Goal: Information Seeking & Learning: Learn about a topic

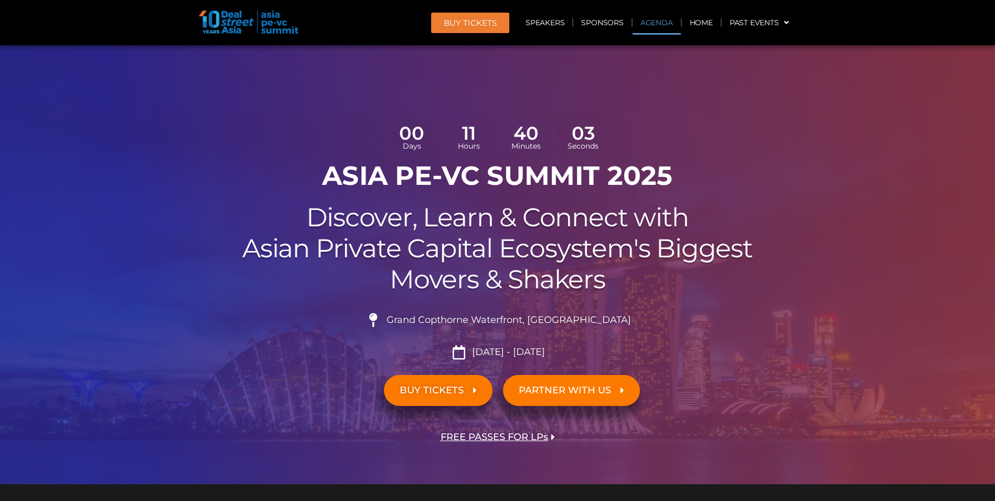
click at [651, 27] on link "Agenda" at bounding box center [657, 22] width 48 height 24
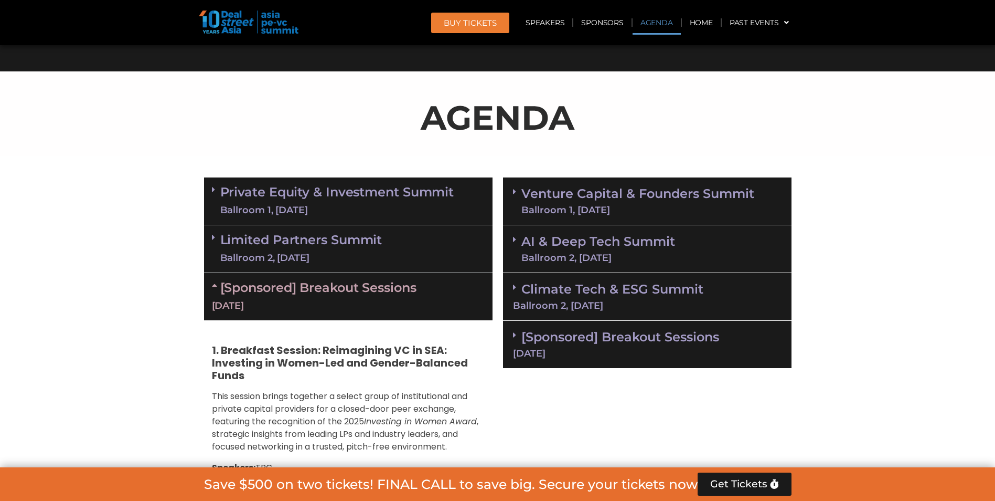
scroll to position [606, 0]
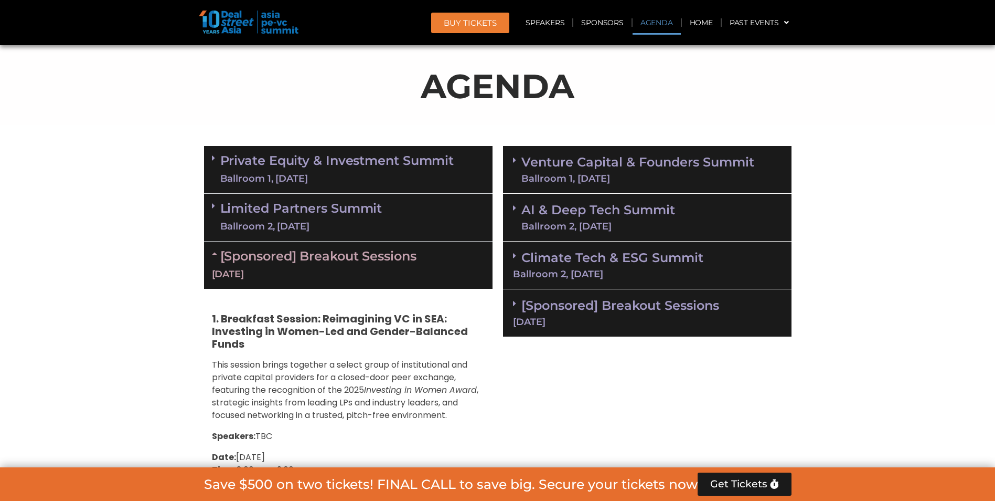
click at [361, 172] on div "Ballroom 1, [DATE]" at bounding box center [337, 178] width 234 height 13
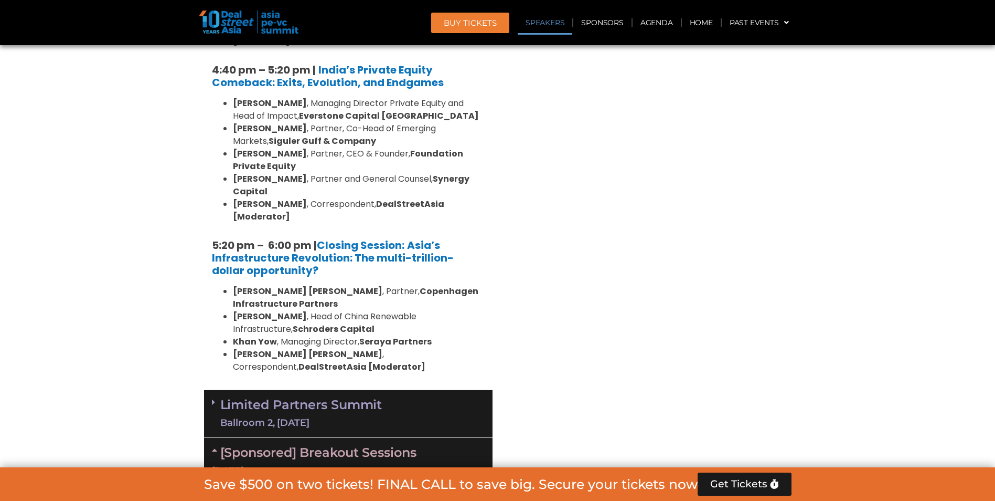
scroll to position [2099, 0]
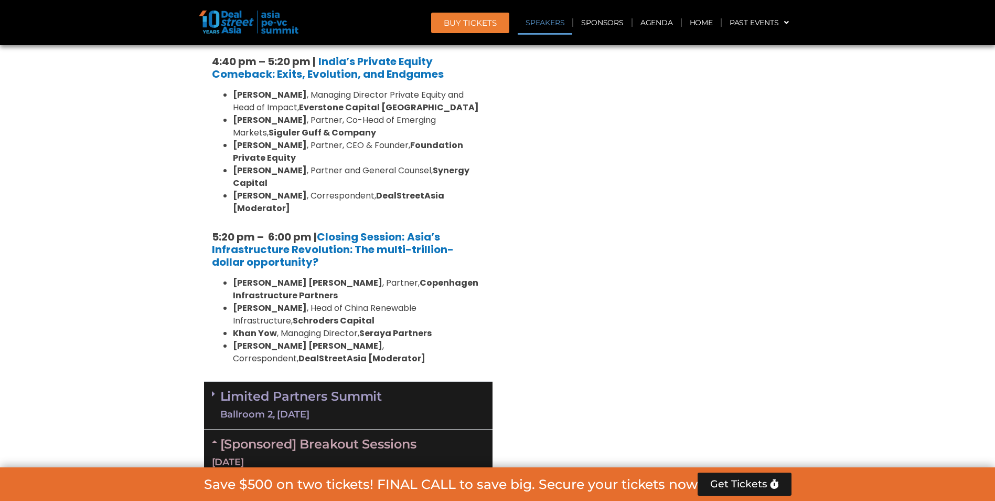
click at [343, 389] on link "Limited Partners [GEOGRAPHIC_DATA] 2, [DATE]" at bounding box center [301, 404] width 162 height 31
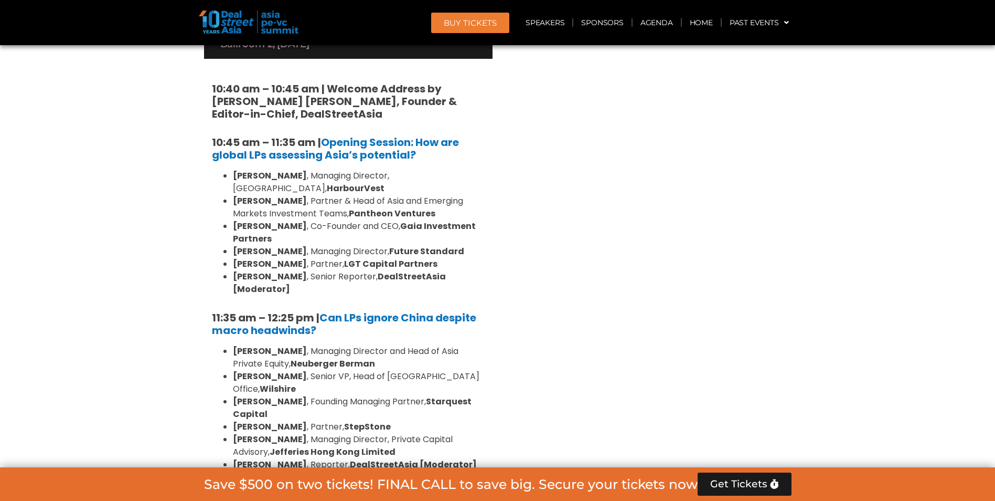
scroll to position [2519, 0]
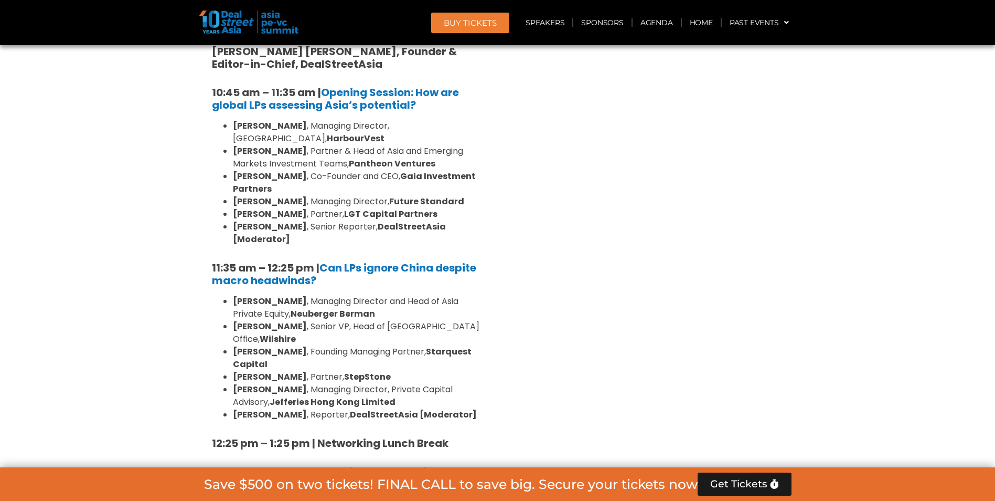
click at [643, 227] on div "Venture Capital & Founders​ Summit Ballroom 1, [DATE] 8:00 am – 9:00 am | Regis…" at bounding box center [647, 226] width 299 height 3998
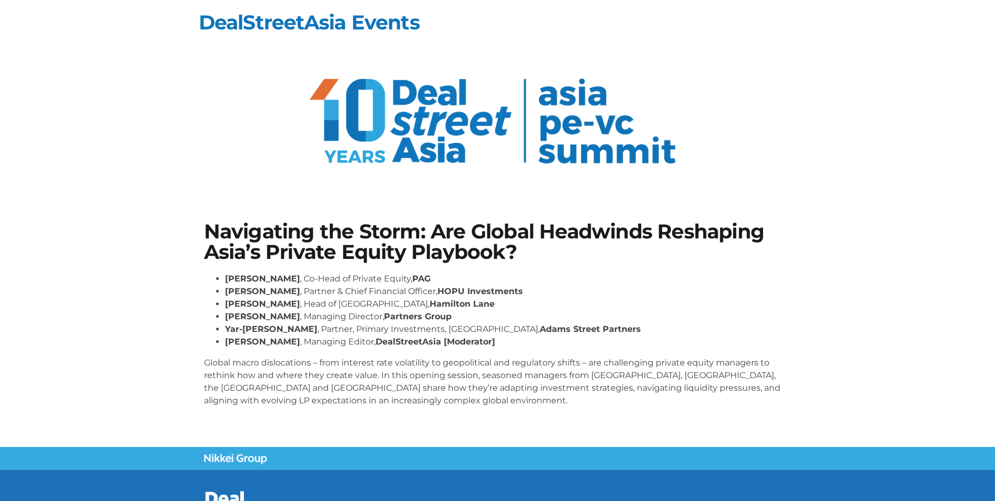
scroll to position [76, 0]
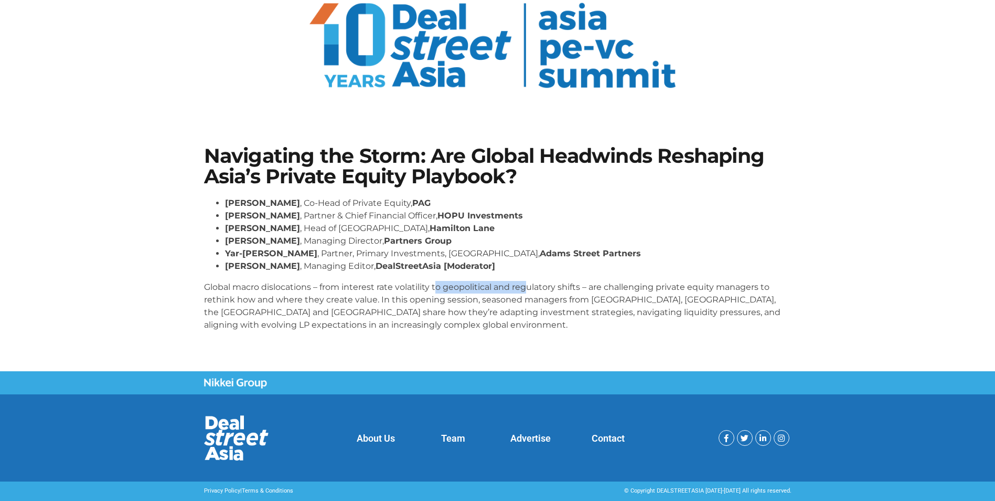
drag, startPoint x: 435, startPoint y: 288, endPoint x: 558, endPoint y: 292, distance: 122.9
click at [558, 292] on p "Global macro dislocations – from interest rate volatility to geopolitical and r…" at bounding box center [498, 306] width 588 height 50
drag, startPoint x: 430, startPoint y: 287, endPoint x: 548, endPoint y: 288, distance: 117.5
click at [548, 288] on p "Global macro dislocations – from interest rate volatility to geopolitical and r…" at bounding box center [498, 306] width 588 height 50
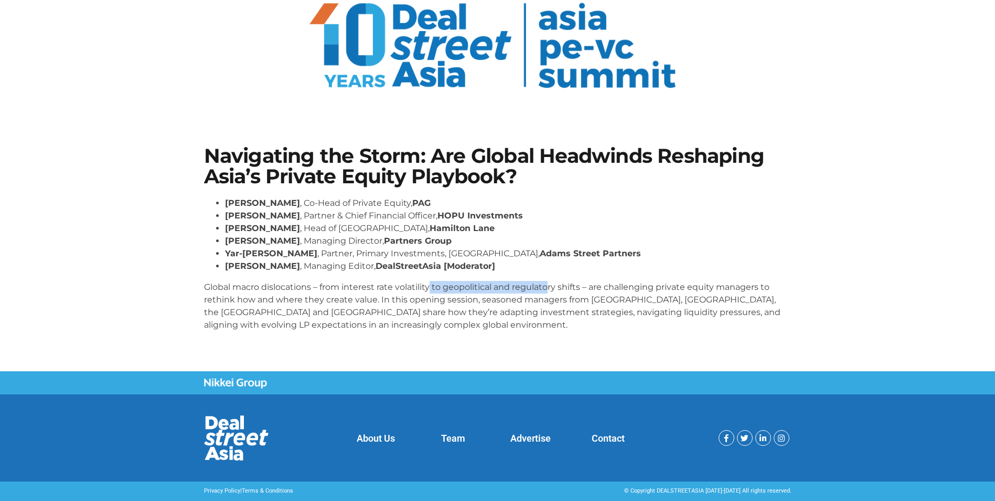
click at [548, 288] on p "Global macro dislocations – from interest rate volatility to geopolitical and r…" at bounding box center [498, 306] width 588 height 50
drag, startPoint x: 567, startPoint y: 287, endPoint x: 604, endPoint y: 287, distance: 36.7
click at [604, 287] on p "Global macro dislocations – from interest rate volatility to geopolitical and r…" at bounding box center [498, 306] width 588 height 50
click at [609, 287] on p "Global macro dislocations – from interest rate volatility to geopolitical and r…" at bounding box center [498, 306] width 588 height 50
drag, startPoint x: 321, startPoint y: 309, endPoint x: 492, endPoint y: 312, distance: 170.6
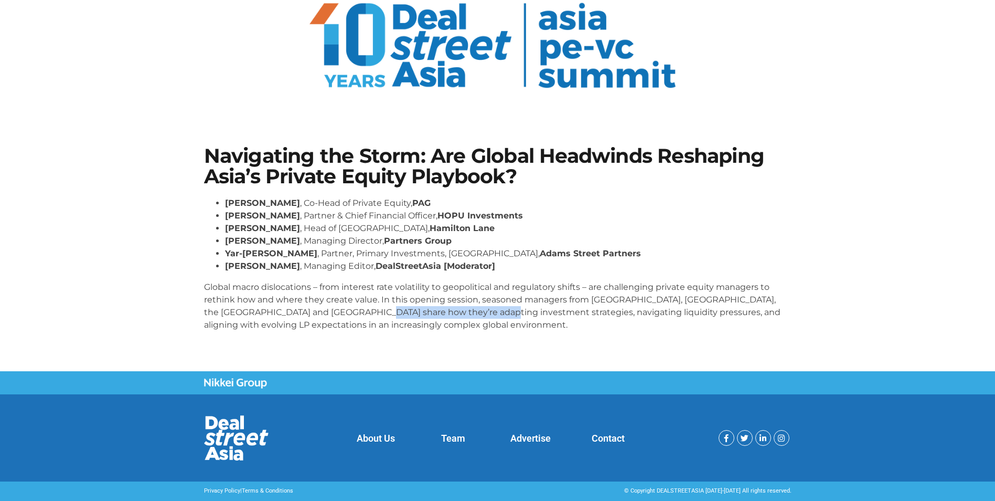
click at [492, 312] on p "Global macro dislocations – from interest rate volatility to geopolitical and r…" at bounding box center [498, 306] width 588 height 50
drag, startPoint x: 492, startPoint y: 312, endPoint x: 500, endPoint y: 315, distance: 9.2
click at [500, 315] on p "Global macro dislocations – from interest rate volatility to geopolitical and r…" at bounding box center [498, 306] width 588 height 50
